Goal: Task Accomplishment & Management: Manage account settings

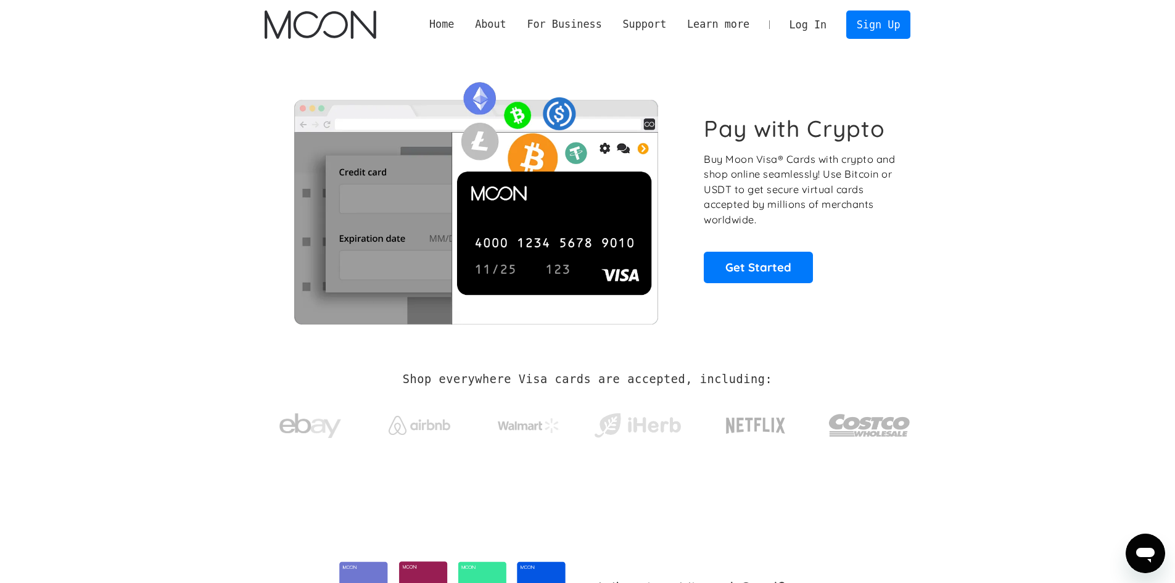
click at [809, 30] on link "Log In" at bounding box center [808, 24] width 58 height 27
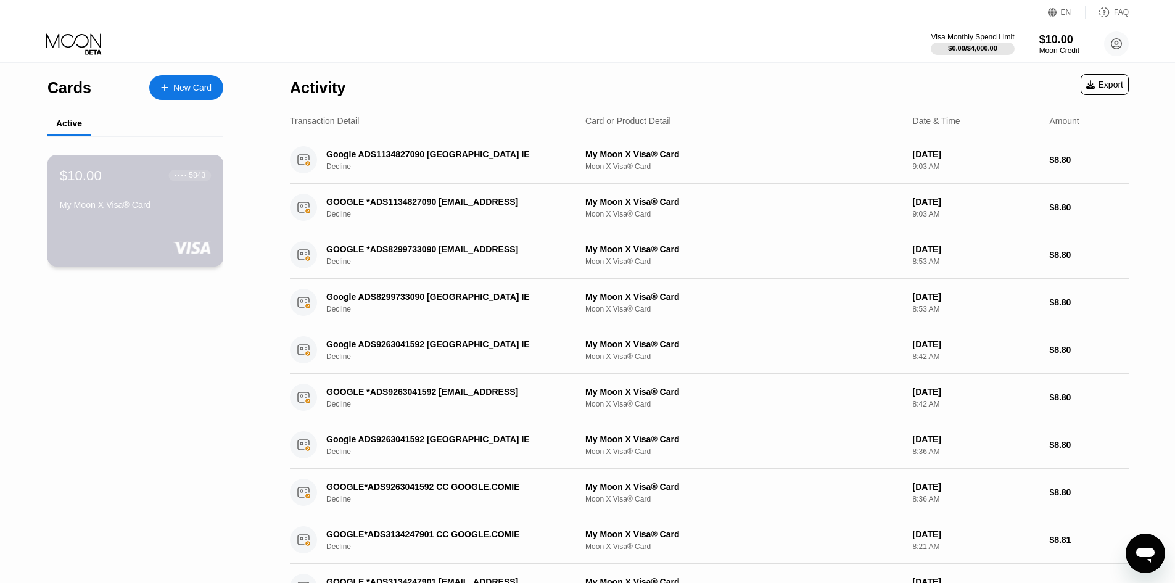
click at [134, 177] on div "$10.00 ● ● ● ● 5843" at bounding box center [135, 175] width 151 height 16
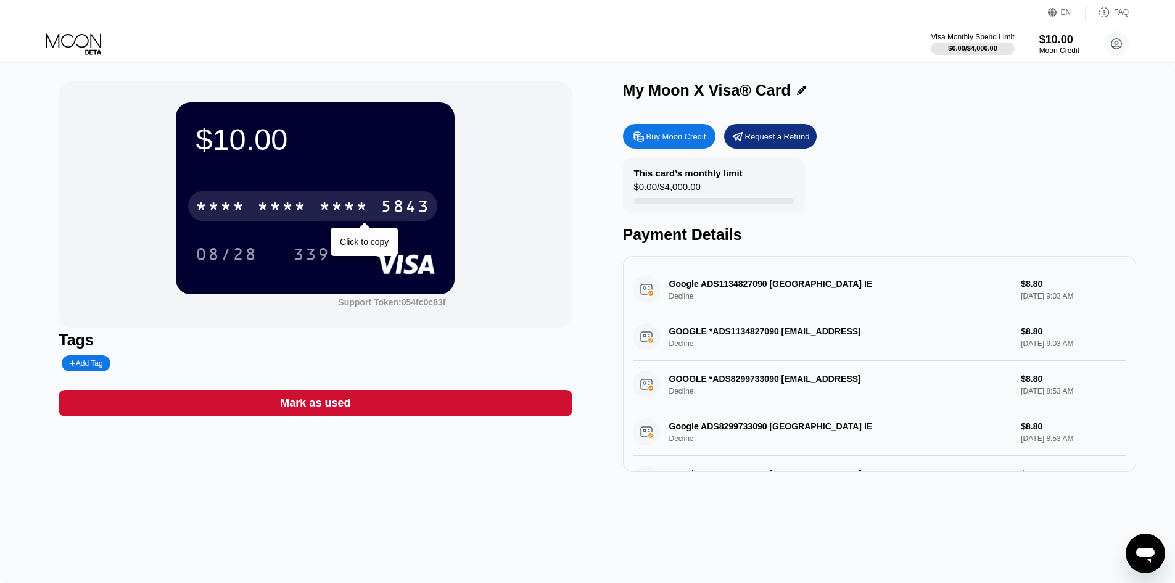
click at [297, 221] on div "* * * * * * * * * * * * 5843" at bounding box center [312, 206] width 249 height 31
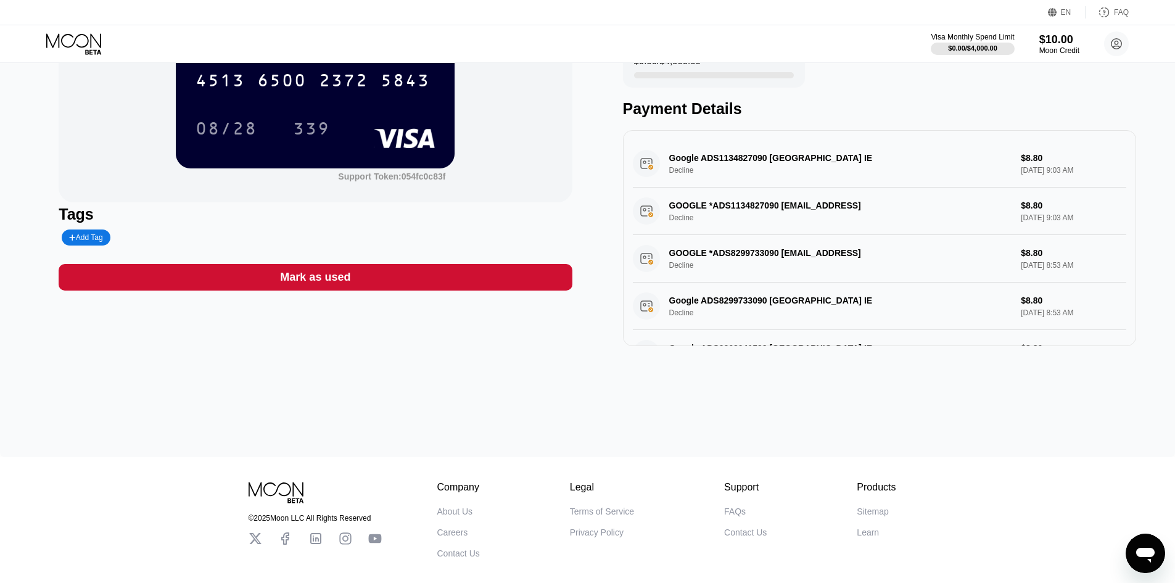
scroll to position [66, 0]
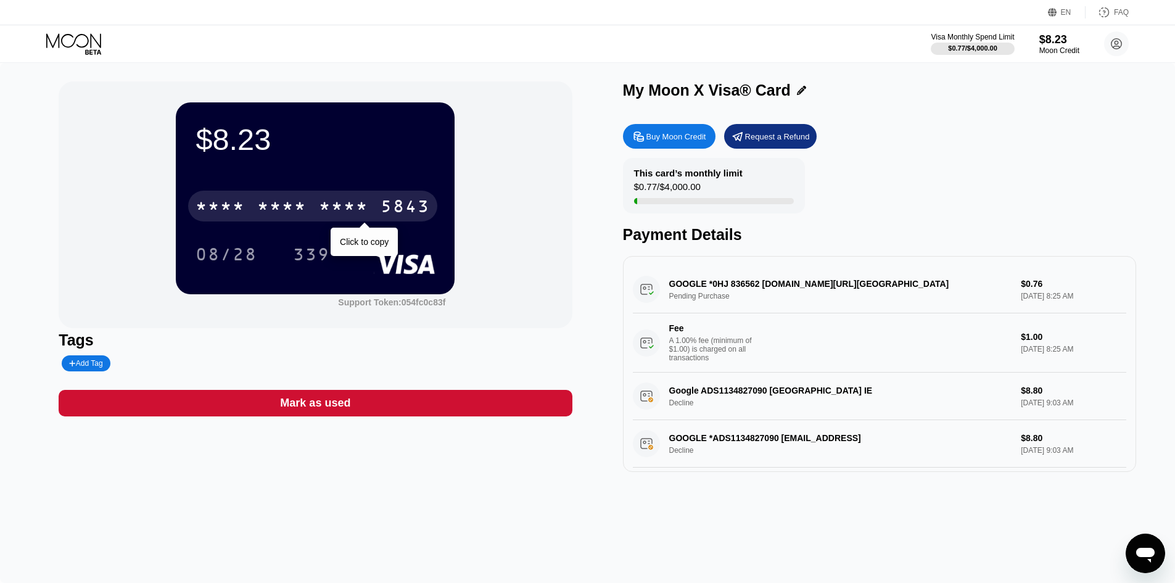
click at [302, 198] on div "* * * * * * * * * * * * 5843" at bounding box center [312, 206] width 249 height 31
click at [351, 213] on div "2372" at bounding box center [343, 208] width 49 height 20
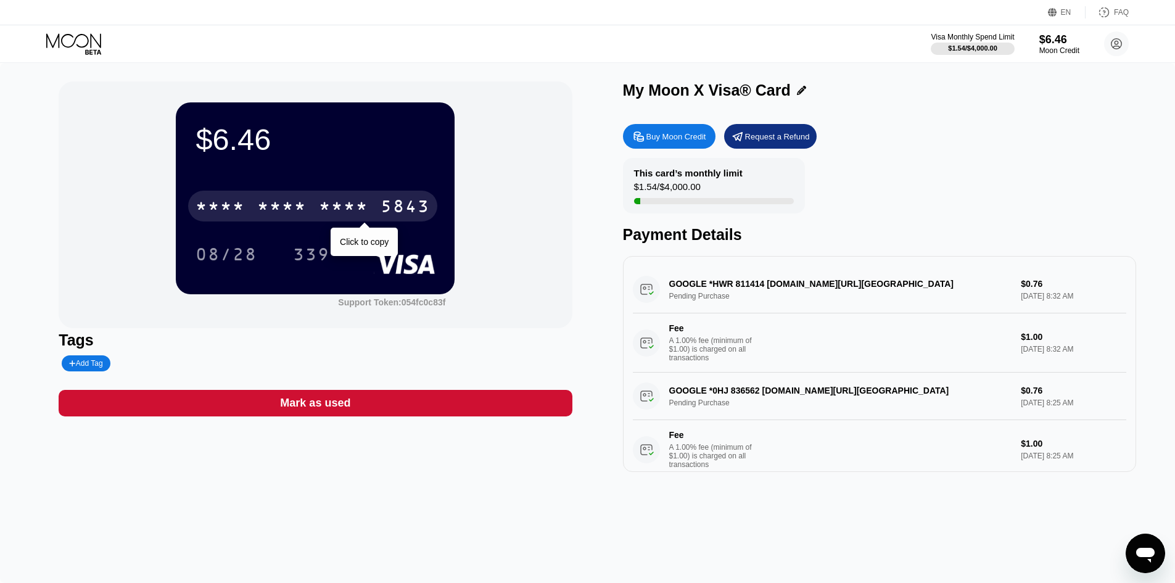
drag, startPoint x: 349, startPoint y: 200, endPoint x: 385, endPoint y: 229, distance: 45.7
click at [350, 199] on div "* * * * * * * * * * * * 5843" at bounding box center [312, 206] width 249 height 31
click at [324, 204] on div "* * * *" at bounding box center [343, 208] width 49 height 20
click at [350, 215] on div "* * * *" at bounding box center [343, 208] width 49 height 20
click at [367, 205] on div "* * * *" at bounding box center [343, 208] width 49 height 20
